Goal: Task Accomplishment & Management: Manage account settings

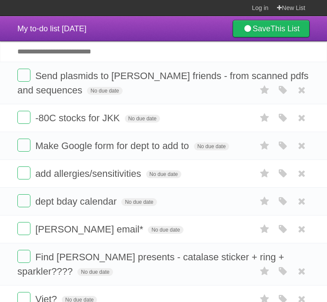
click at [22, 78] on label at bounding box center [23, 75] width 13 height 13
click at [27, 118] on label at bounding box center [23, 117] width 13 height 13
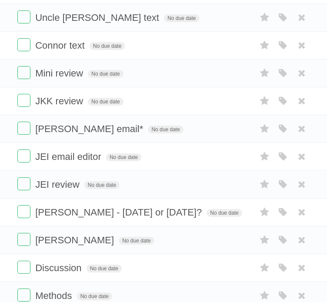
scroll to position [696, 0]
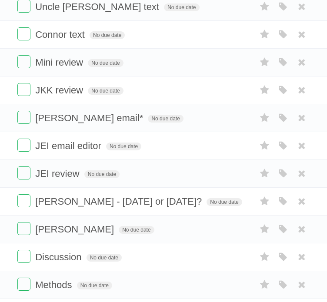
click at [27, 57] on label at bounding box center [23, 61] width 13 height 13
click at [21, 86] on label at bounding box center [23, 89] width 13 height 13
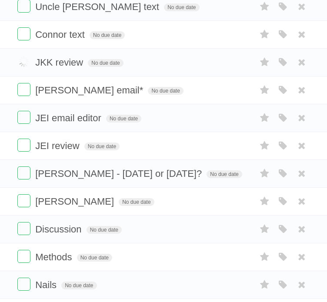
click at [22, 113] on label at bounding box center [23, 117] width 13 height 13
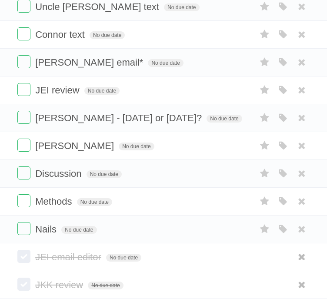
click at [22, 87] on label at bounding box center [23, 89] width 13 height 13
click at [21, 60] on label at bounding box center [23, 61] width 13 height 13
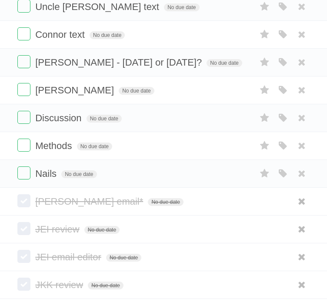
click at [21, 60] on label at bounding box center [23, 61] width 13 height 13
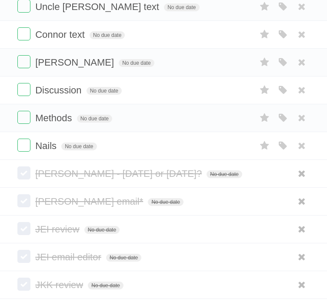
click at [23, 59] on label at bounding box center [23, 61] width 13 height 13
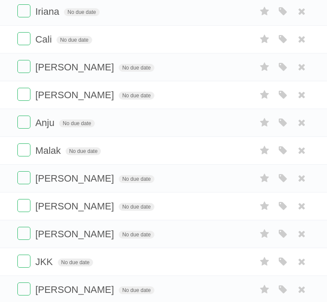
scroll to position [348, 0]
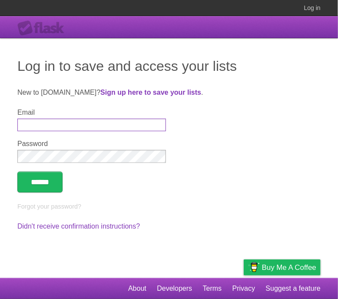
click at [37, 126] on input "Email" at bounding box center [91, 125] width 149 height 13
